Goal: Information Seeking & Learning: Learn about a topic

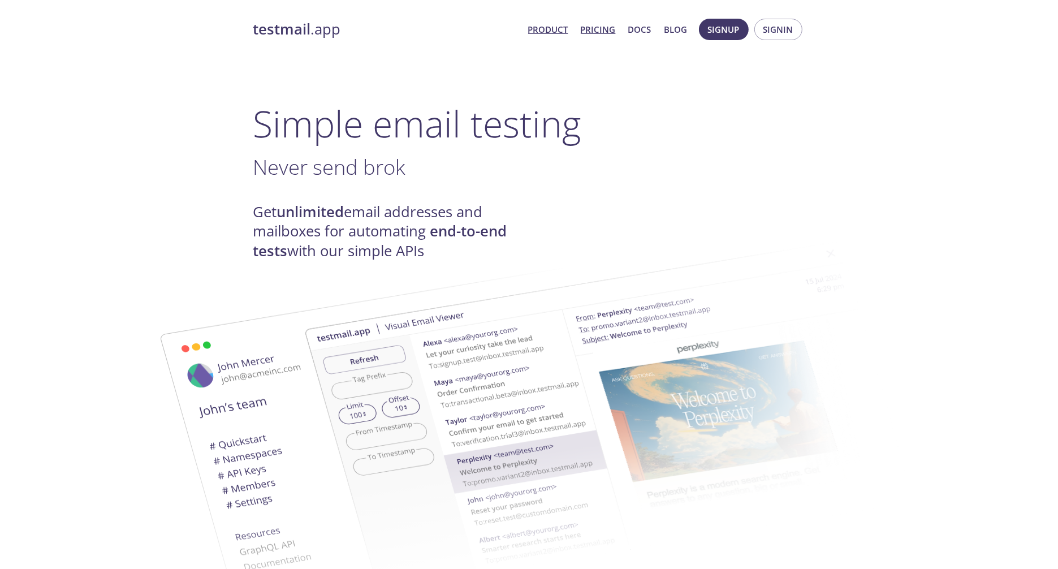
click at [592, 36] on link "Pricing" at bounding box center [598, 29] width 35 height 15
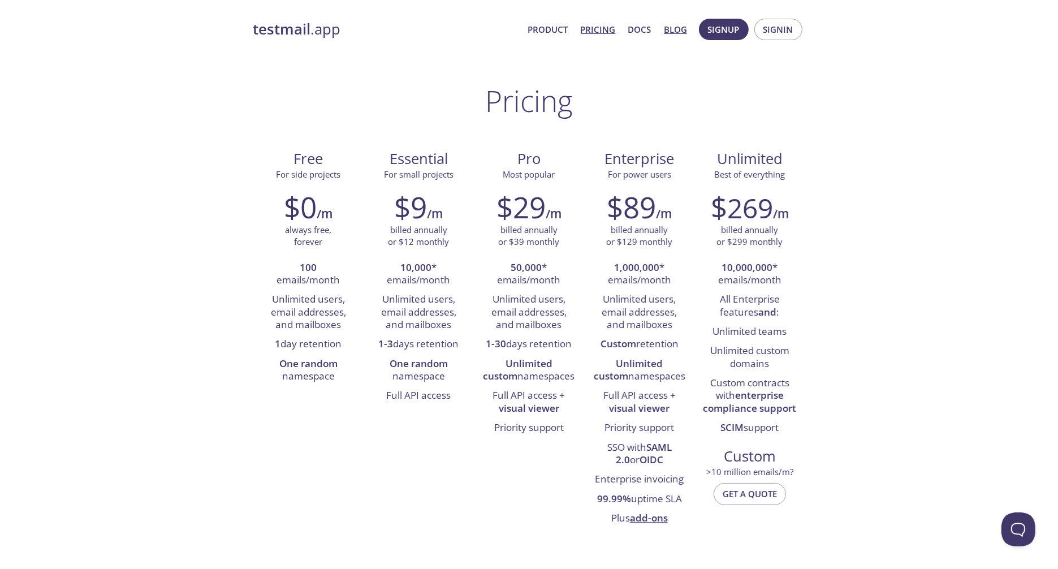
click at [675, 25] on link "Blog" at bounding box center [675, 29] width 23 height 15
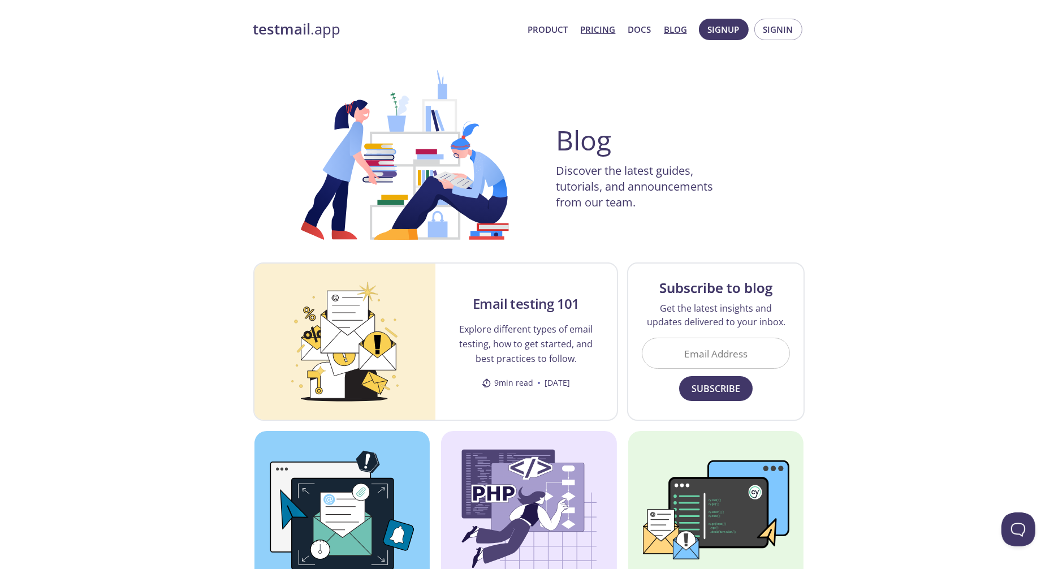
click at [602, 34] on link "Pricing" at bounding box center [598, 29] width 35 height 15
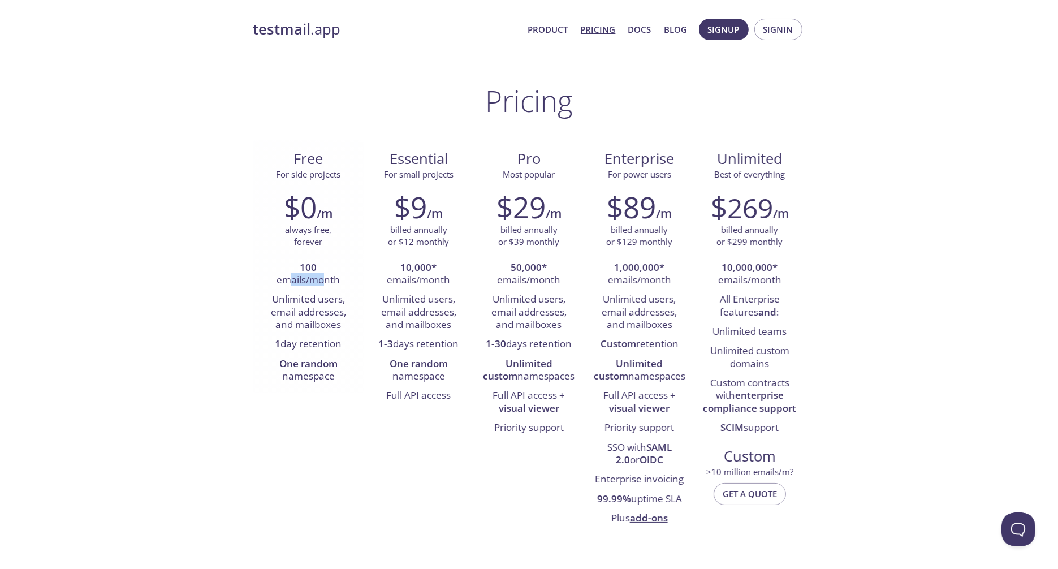
drag, startPoint x: 292, startPoint y: 282, endPoint x: 328, endPoint y: 281, distance: 35.7
click at [328, 281] on li "100 emails/month" at bounding box center [308, 275] width 93 height 32
click at [329, 281] on li "100 emails/month" at bounding box center [308, 275] width 93 height 32
drag, startPoint x: 293, startPoint y: 171, endPoint x: 326, endPoint y: 182, distance: 34.5
click at [324, 182] on div "Free For side projects $0 /m always free, forever 100 emails/month Unlimited us…" at bounding box center [308, 266] width 110 height 253
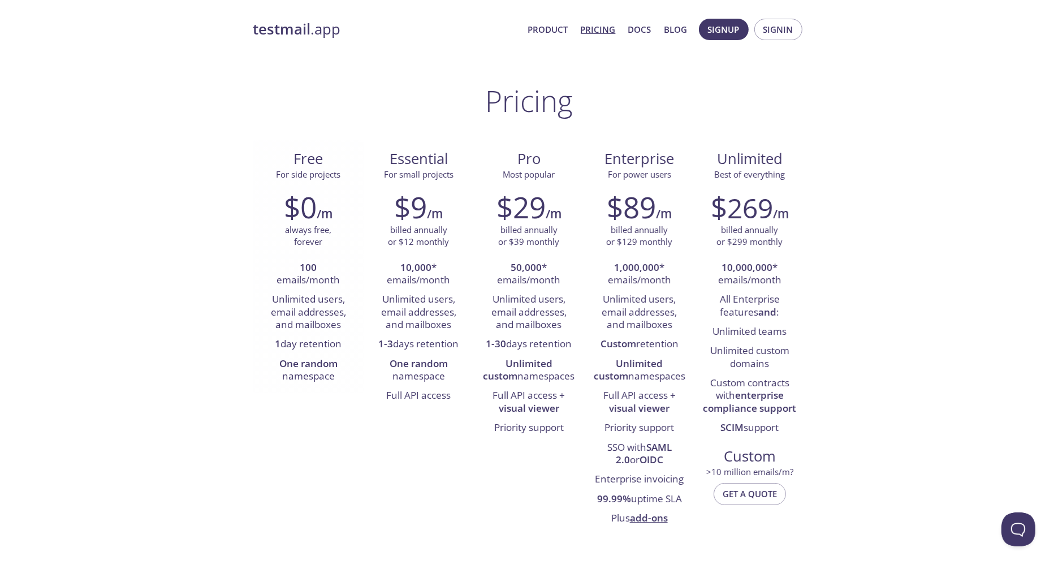
click at [326, 183] on div "$0 /m always free, forever 100 emails/month Unlimited users, email addresses, a…" at bounding box center [308, 288] width 110 height 211
drag, startPoint x: 289, startPoint y: 228, endPoint x: 323, endPoint y: 244, distance: 37.7
click at [323, 244] on div "always free, forever" at bounding box center [308, 236] width 93 height 24
click at [323, 244] on p "always free, forever" at bounding box center [308, 236] width 46 height 24
click at [318, 307] on li "Unlimited users, email addresses, and mailboxes" at bounding box center [308, 312] width 93 height 45
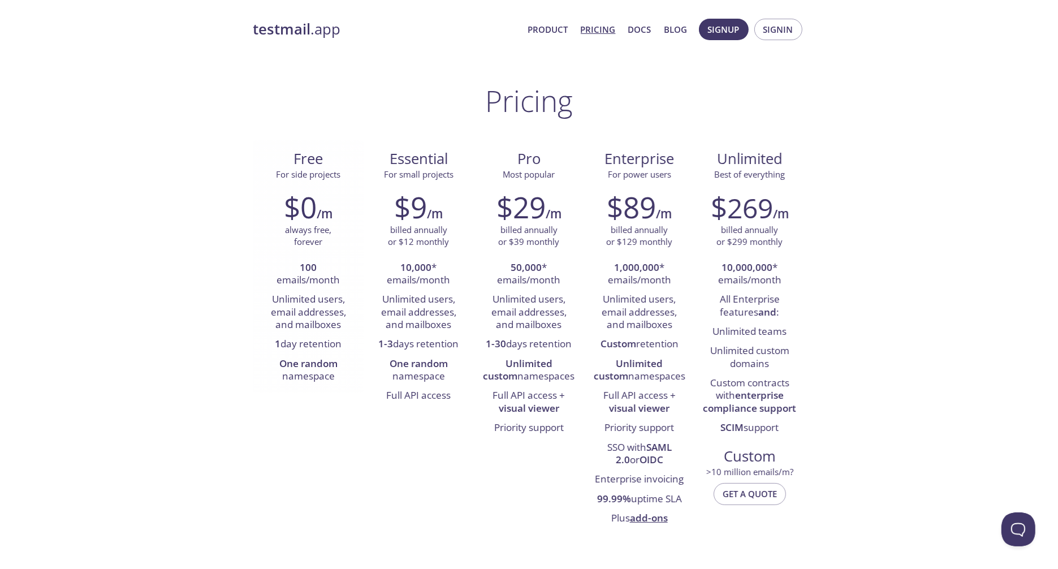
click at [320, 307] on li "Unlimited users, email addresses, and mailboxes" at bounding box center [308, 312] width 93 height 45
drag, startPoint x: 277, startPoint y: 343, endPoint x: 364, endPoint y: 355, distance: 87.9
click at [371, 350] on div "Free For side projects $0 /m always free, forever 100 emails/month Unlimited us…" at bounding box center [529, 337] width 552 height 395
drag, startPoint x: 274, startPoint y: 361, endPoint x: 336, endPoint y: 371, distance: 63.0
click at [336, 371] on li "One random namespace" at bounding box center [308, 371] width 93 height 32
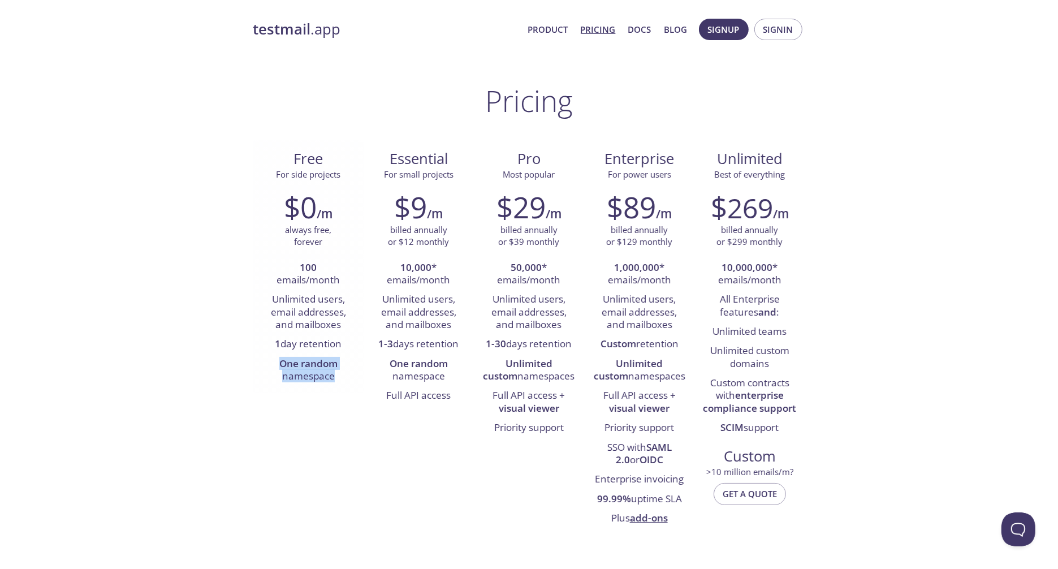
click at [336, 371] on li "One random namespace" at bounding box center [308, 371] width 93 height 32
click at [567, 23] on link "Product" at bounding box center [548, 29] width 40 height 15
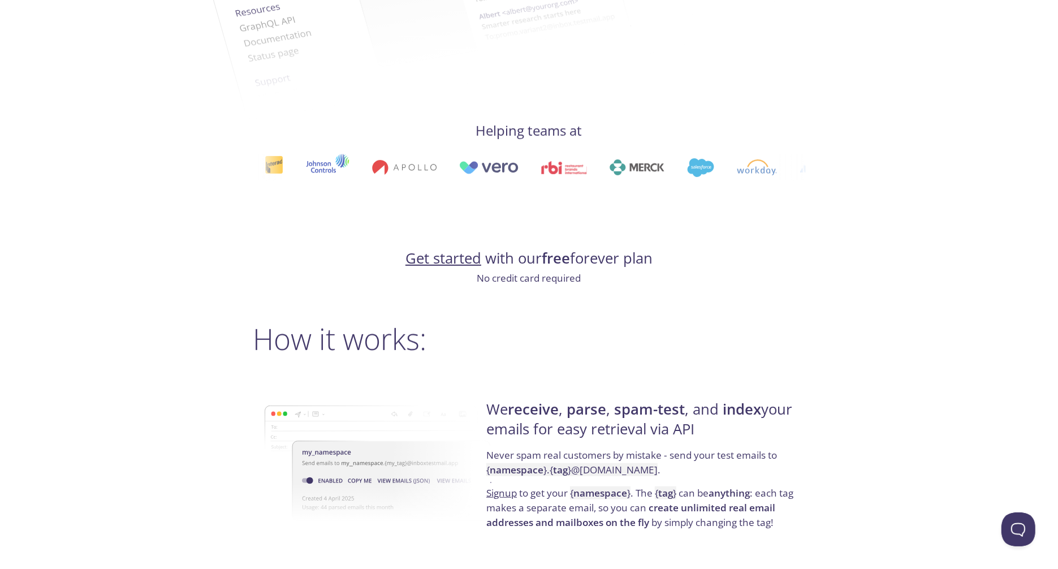
scroll to position [772, 0]
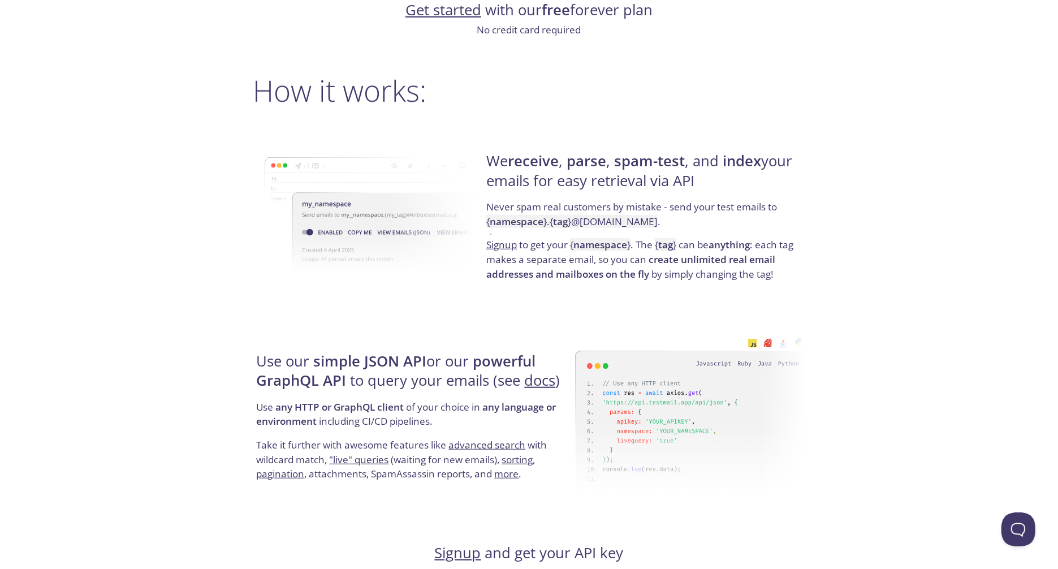
drag, startPoint x: 494, startPoint y: 185, endPoint x: 776, endPoint y: 186, distance: 282.3
click at [776, 186] on h4 "We receive , parse , spam-test , and index your emails for easy retrieval via A…" at bounding box center [643, 176] width 315 height 48
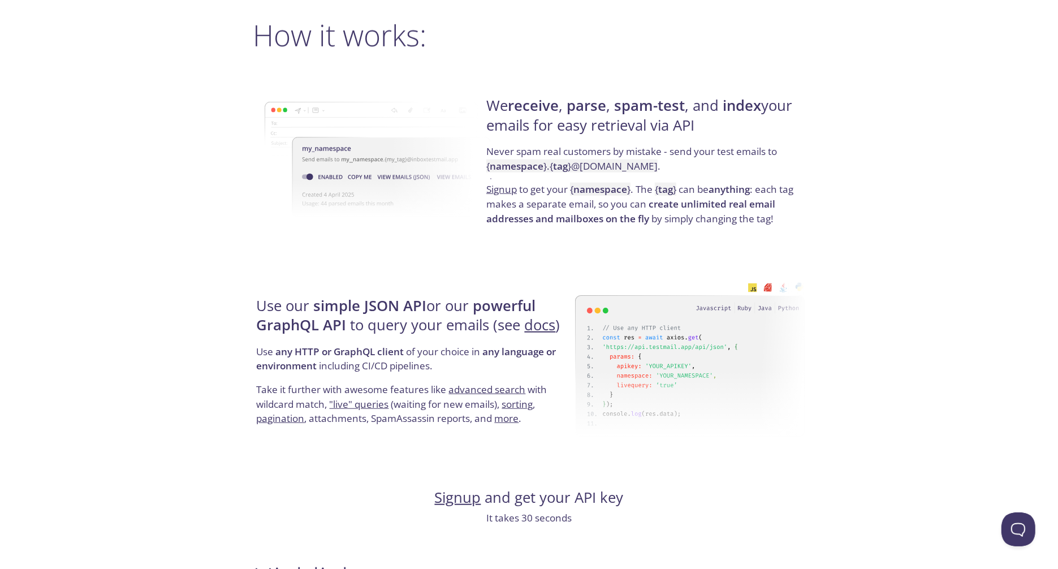
scroll to position [0, 0]
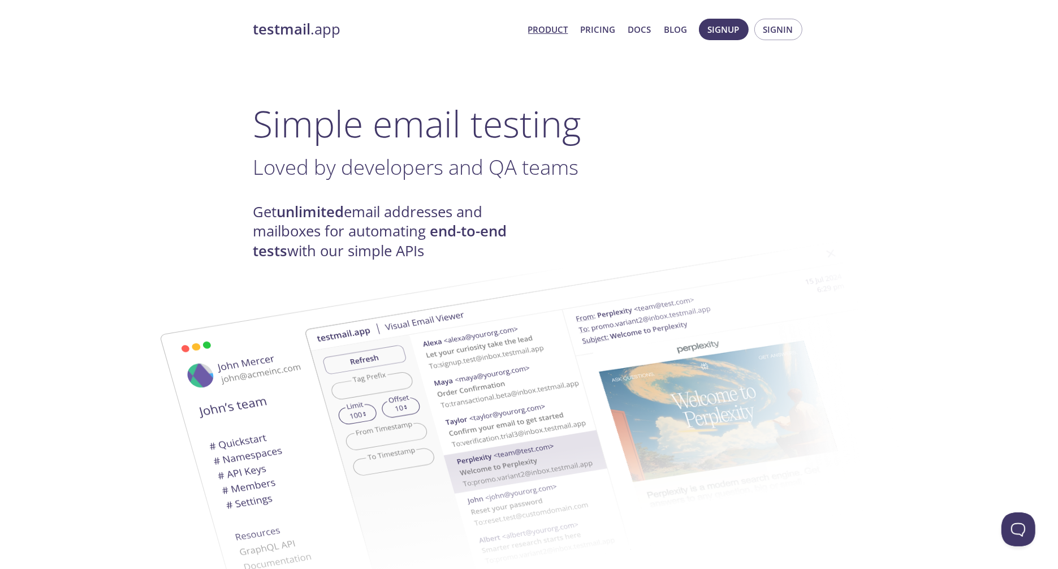
click at [597, 24] on link "Pricing" at bounding box center [598, 29] width 35 height 15
